Goal: Contribute content: Contribute content

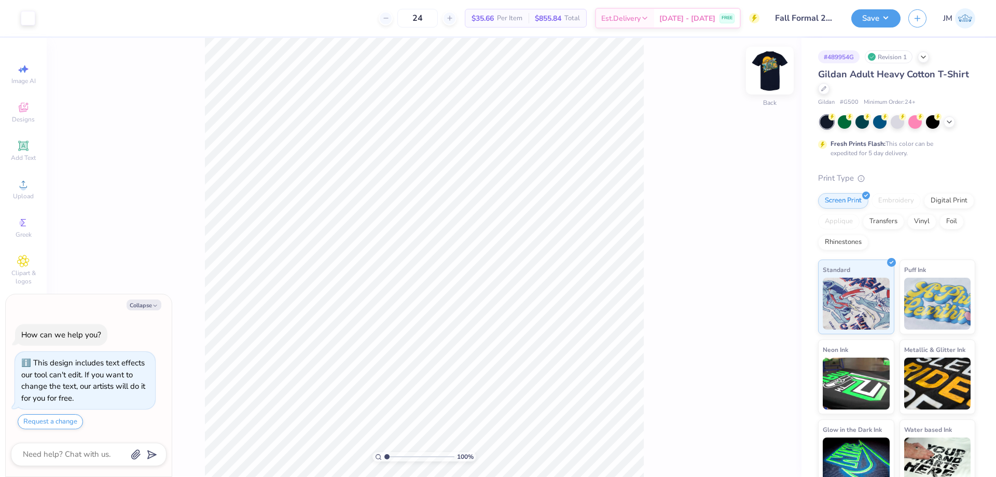
click at [762, 68] on img at bounding box center [770, 71] width 42 height 42
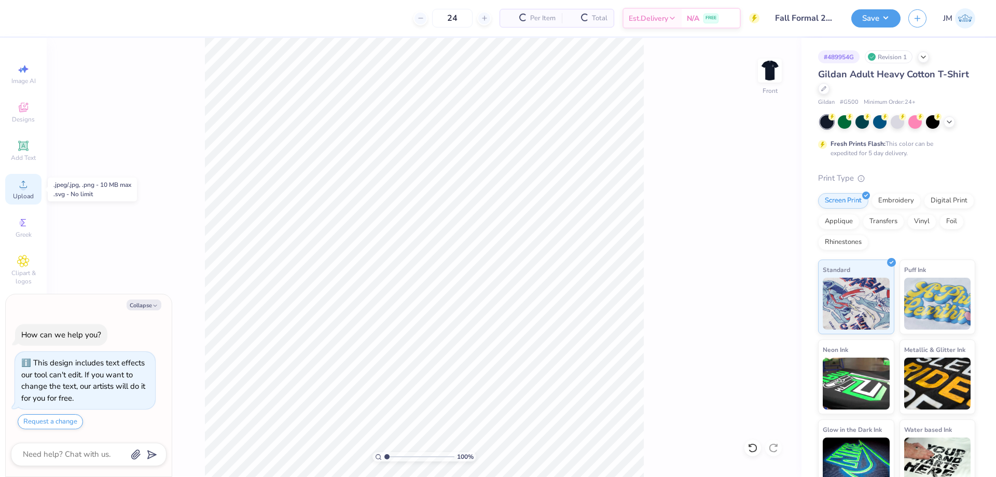
click at [30, 194] on span "Upload" at bounding box center [23, 196] width 21 height 8
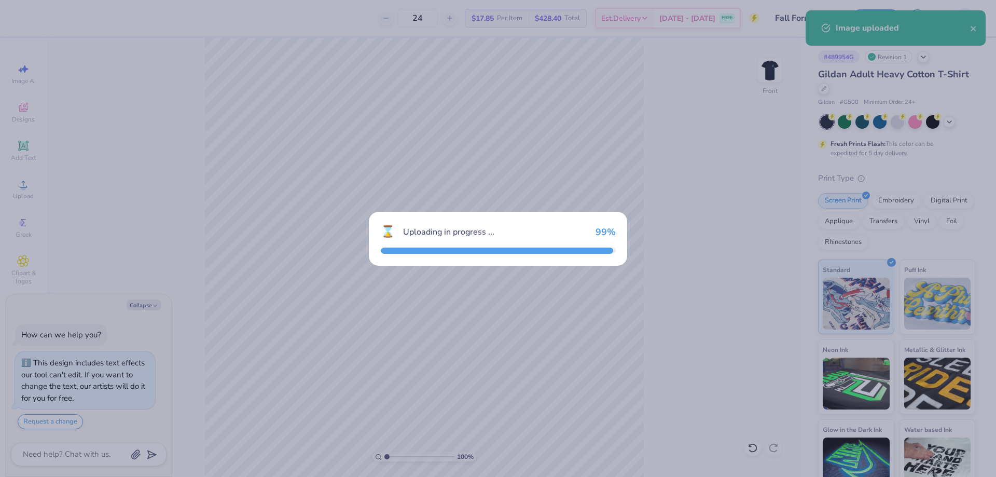
type textarea "x"
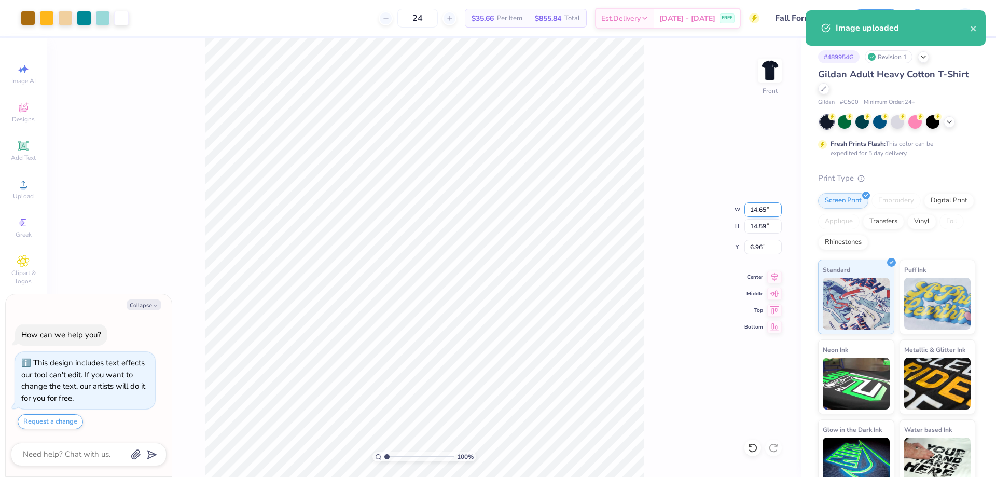
click at [751, 213] on input "14.65" at bounding box center [763, 209] width 37 height 15
type input "12.5"
type textarea "x"
type input "12.50"
type input "12.45"
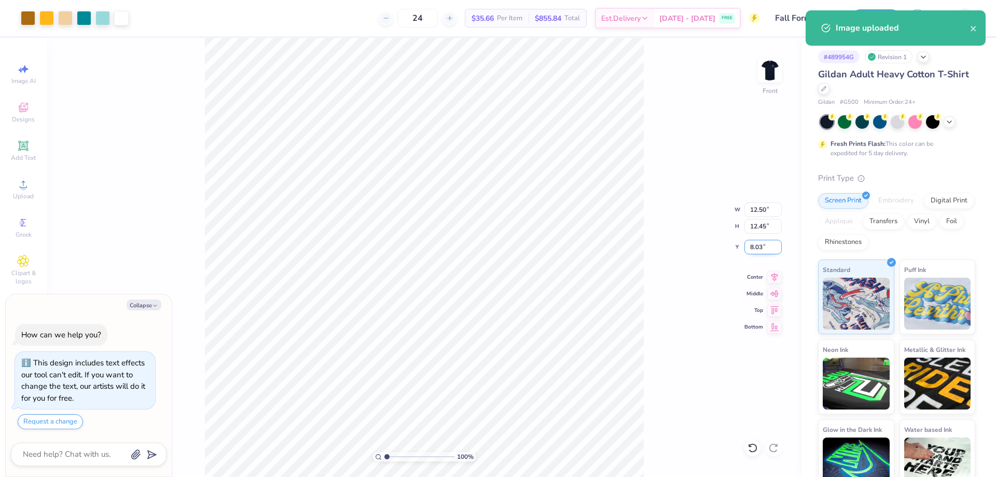
click at [759, 249] on input "8.03" at bounding box center [763, 247] width 37 height 15
type input "3"
type textarea "x"
type input "3.00"
click at [758, 71] on div "100 % Front W 12.50 12.50 " H 12.45 12.45 " Y 3.00 3.00 " Center Middle Top Bot…" at bounding box center [424, 257] width 755 height 439
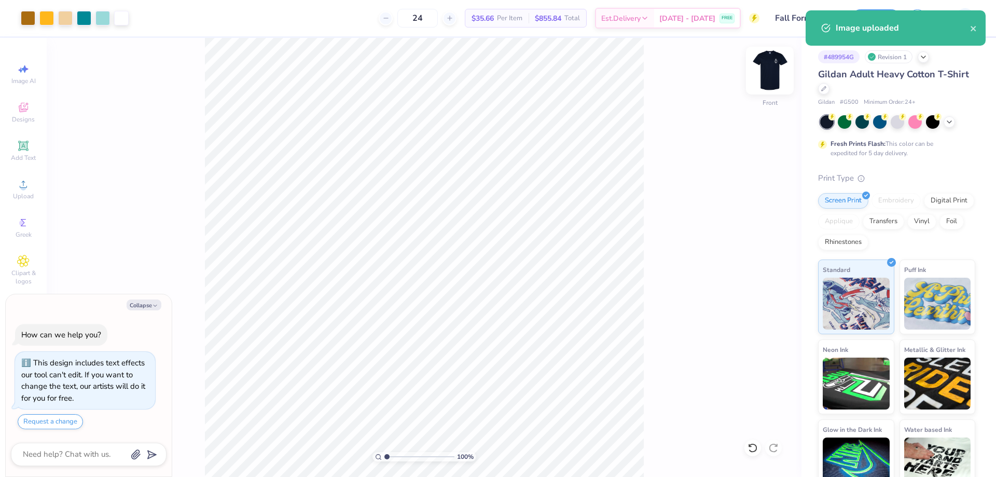
click at [762, 71] on img at bounding box center [770, 71] width 42 height 42
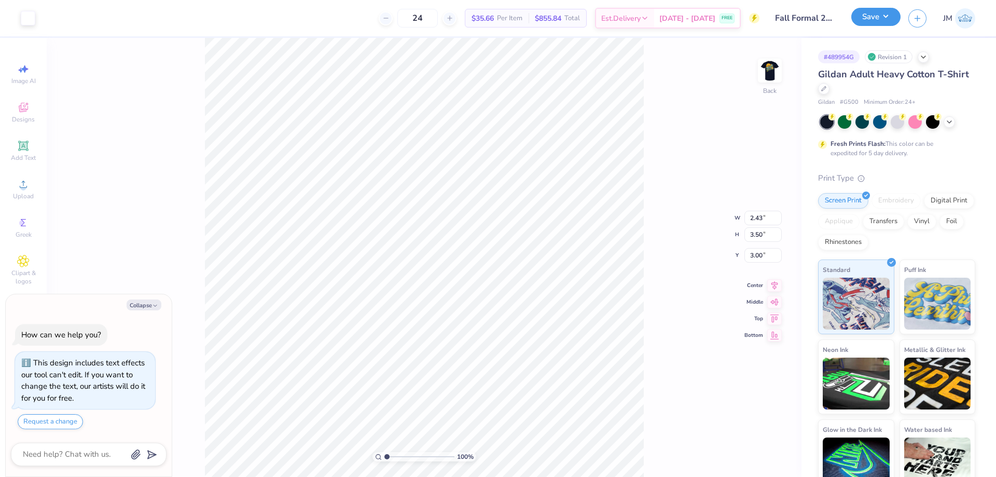
click at [883, 17] on button "Save" at bounding box center [875, 17] width 49 height 18
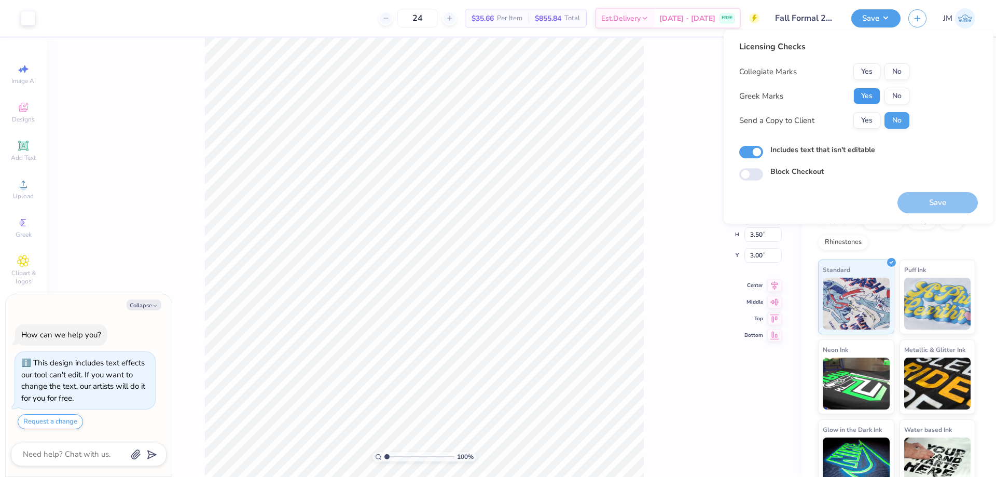
click at [866, 92] on button "Yes" at bounding box center [867, 96] width 27 height 17
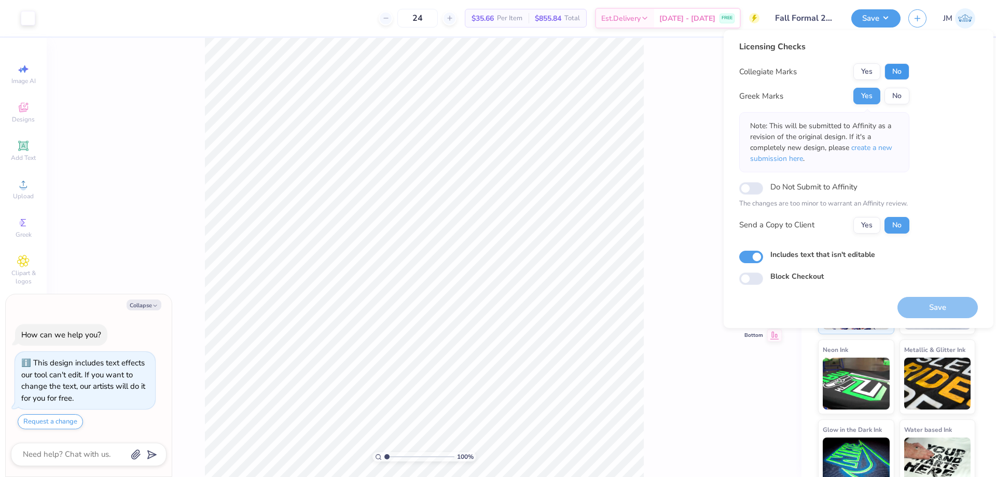
click at [887, 73] on button "No" at bounding box center [897, 71] width 25 height 17
click at [884, 147] on span "create a new submission here" at bounding box center [821, 153] width 142 height 21
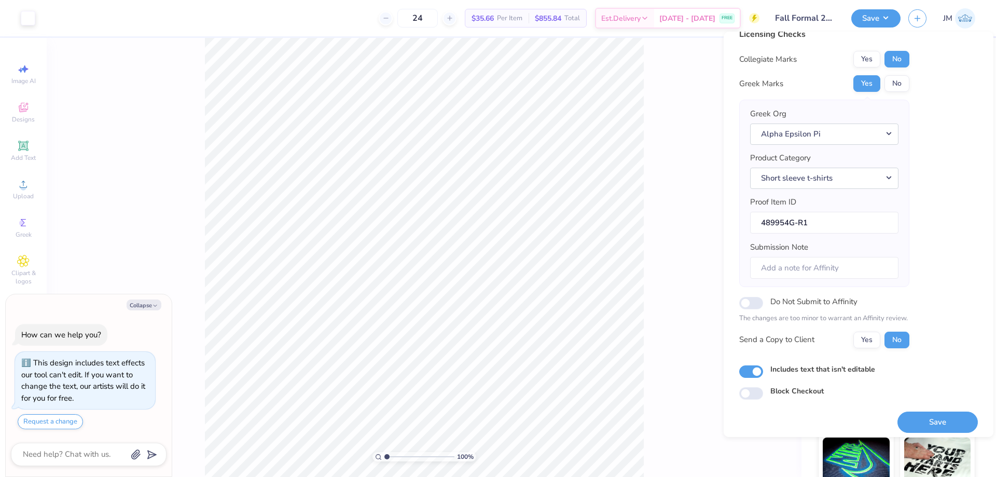
scroll to position [20, 0]
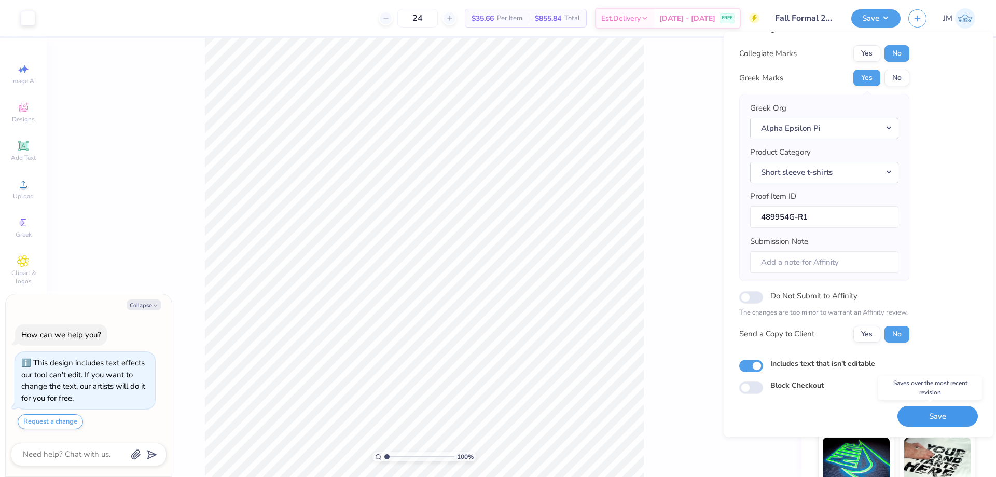
click at [921, 413] on button "Save" at bounding box center [938, 416] width 80 height 21
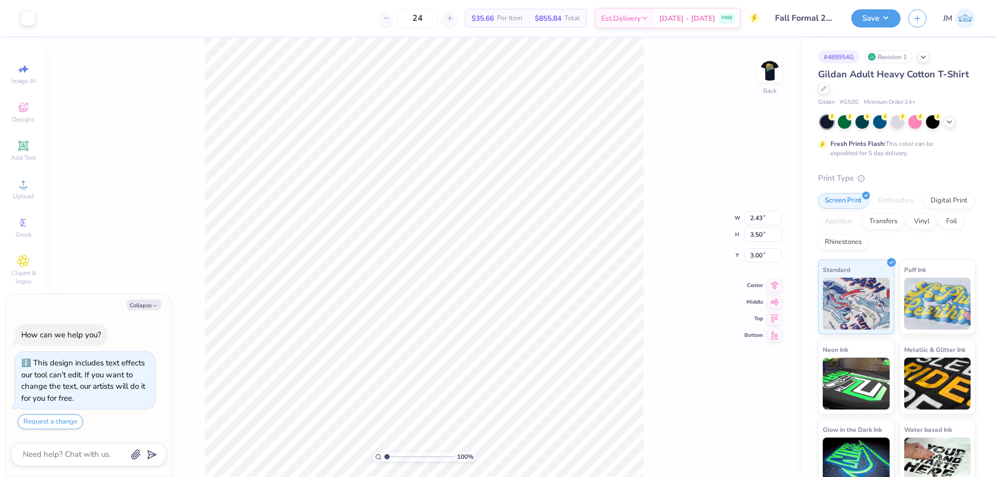
type textarea "x"
